Goal: Task Accomplishment & Management: Book appointment/travel/reservation

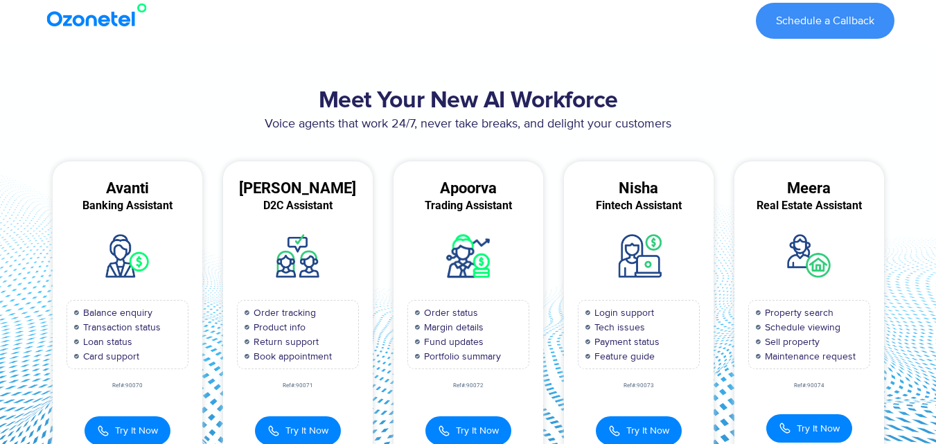
drag, startPoint x: 946, startPoint y: 278, endPoint x: 659, endPoint y: 243, distance: 289.0
